Goal: Find specific page/section: Find specific page/section

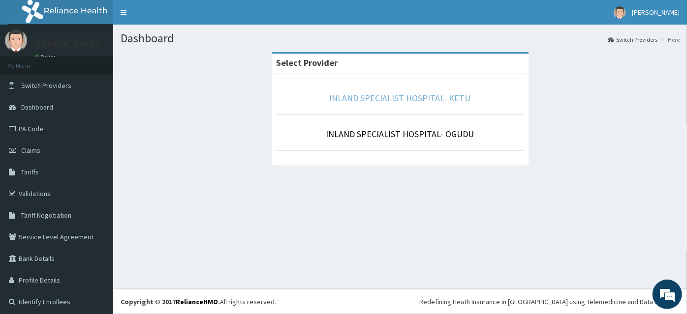
click at [393, 101] on link "INLAND SPECIALIST HOSPITAL- KETU" at bounding box center [400, 98] width 141 height 11
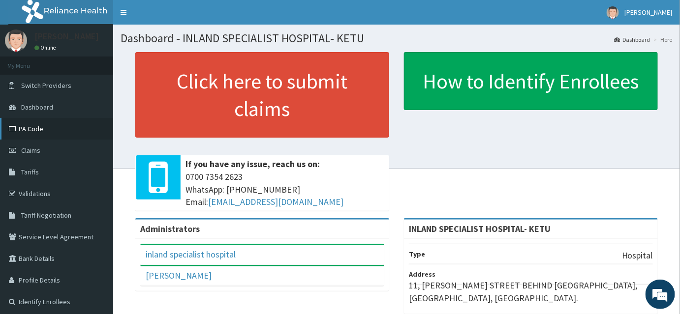
click at [25, 128] on link "PA Code" at bounding box center [56, 129] width 113 height 22
